Goal: Check status: Check status

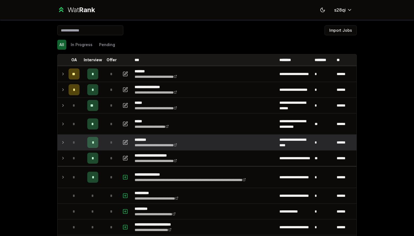
click at [64, 142] on icon at bounding box center [63, 142] width 4 height 7
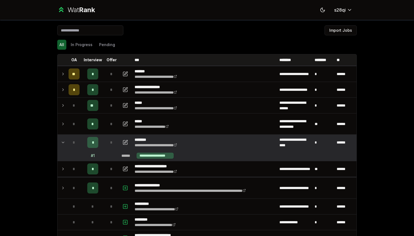
click at [64, 142] on icon at bounding box center [63, 142] width 2 height 1
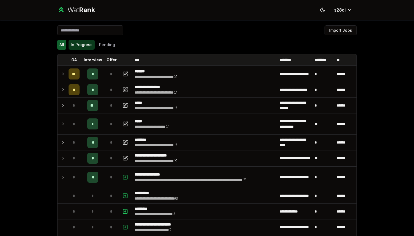
click at [77, 48] on button "In Progress" at bounding box center [82, 45] width 26 height 10
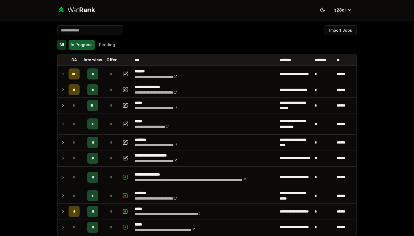
click at [63, 45] on button "All" at bounding box center [61, 45] width 9 height 10
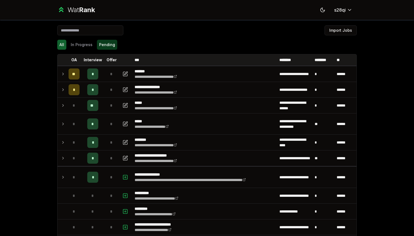
click at [112, 44] on button "Pending" at bounding box center [107, 45] width 20 height 10
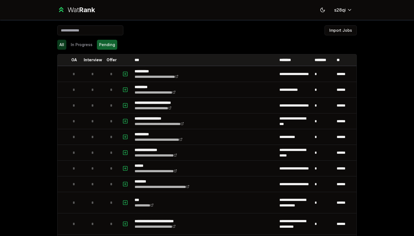
click at [57, 47] on button "All" at bounding box center [61, 45] width 9 height 10
